Goal: Task Accomplishment & Management: Manage account settings

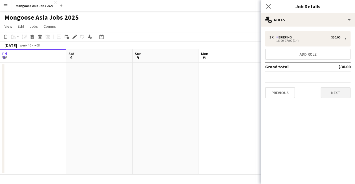
scroll to position [0, 176]
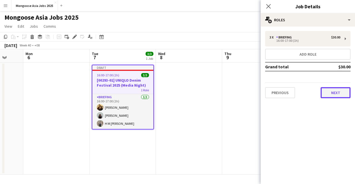
click at [330, 95] on button "Next" at bounding box center [336, 92] width 30 height 11
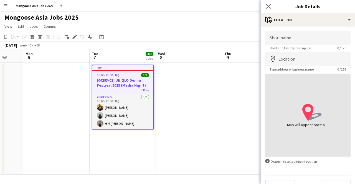
scroll to position [11, 0]
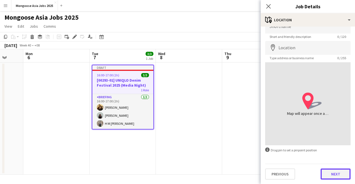
click at [338, 171] on button "Next" at bounding box center [336, 174] width 30 height 11
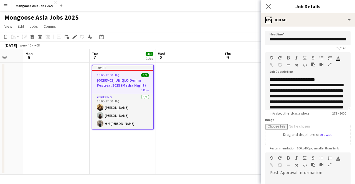
scroll to position [90, 0]
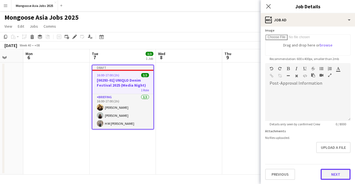
click at [334, 171] on button "Next" at bounding box center [336, 174] width 30 height 11
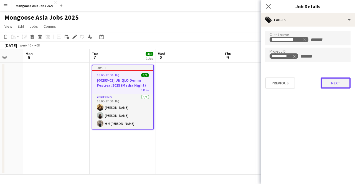
click at [332, 87] on button "Next" at bounding box center [336, 83] width 30 height 11
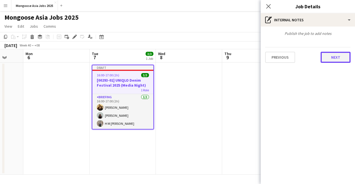
click at [333, 58] on button "Next" at bounding box center [336, 57] width 30 height 11
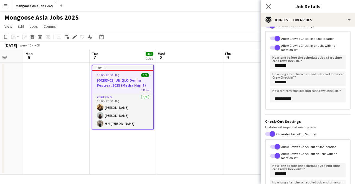
scroll to position [103, 0]
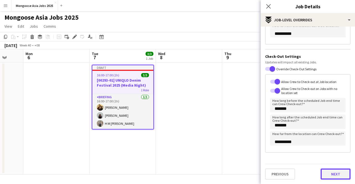
click at [332, 174] on button "Next" at bounding box center [336, 174] width 30 height 11
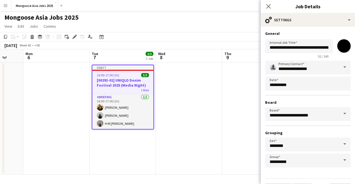
scroll to position [14, 0]
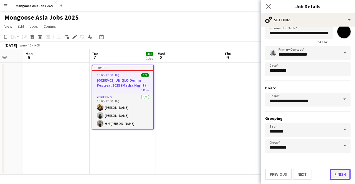
click at [337, 174] on button "Finish" at bounding box center [340, 174] width 21 height 11
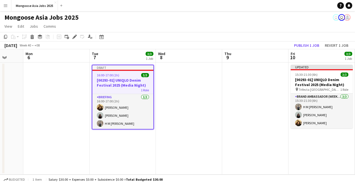
click at [106, 68] on div "Draft" at bounding box center [122, 67] width 61 height 4
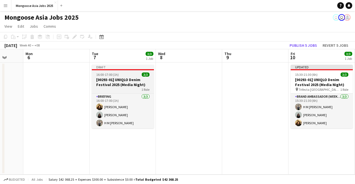
click at [142, 73] on div "3/3" at bounding box center [146, 75] width 8 height 4
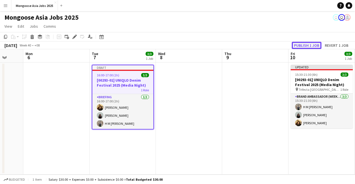
click at [302, 45] on button "Publish 1 job" at bounding box center [307, 45] width 30 height 7
